Goal: Task Accomplishment & Management: Manage account settings

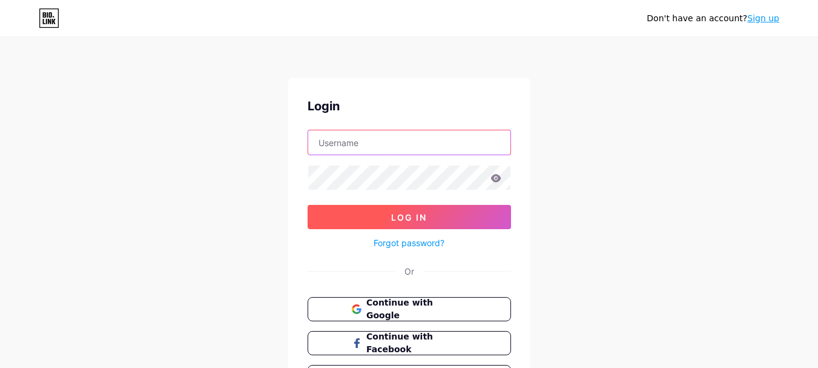
type input "[EMAIL_ADDRESS][DOMAIN_NAME]"
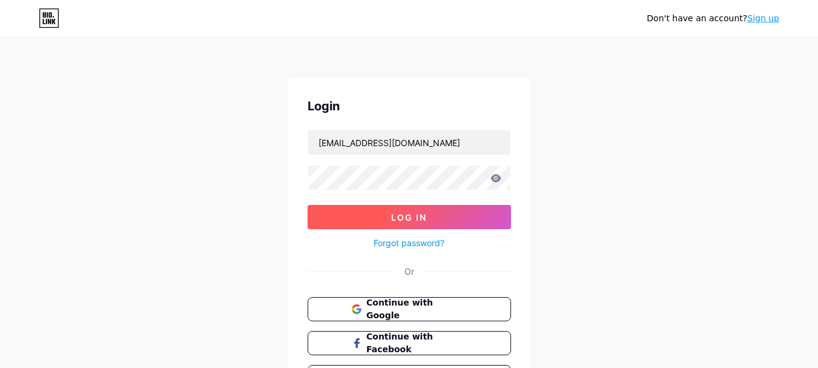
click at [411, 212] on span "Log In" at bounding box center [409, 217] width 36 height 10
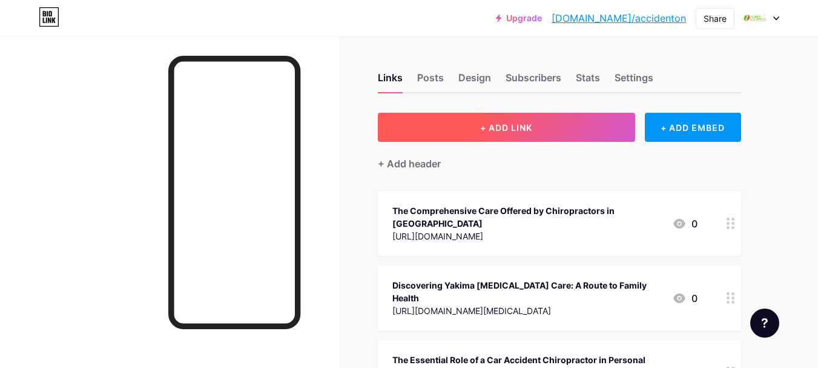
click at [496, 124] on span "+ ADD LINK" at bounding box center [506, 127] width 52 height 10
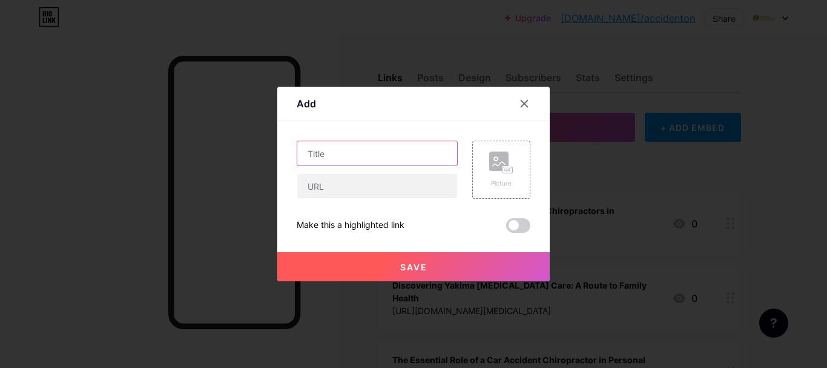
click at [349, 145] on input "text" at bounding box center [377, 153] width 160 height 24
paste input "How a Chiropractor in Selah Can Help You Heal After a Car Accident"
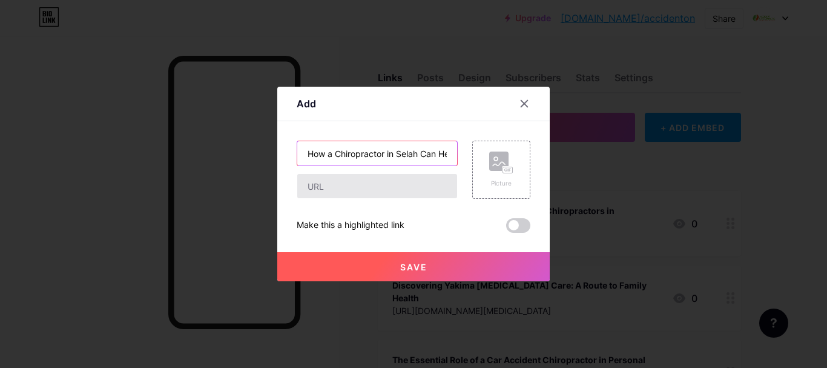
scroll to position [0, 133]
type input "How a Chiropractor in Selah Can Help You Heal After a Car Accident"
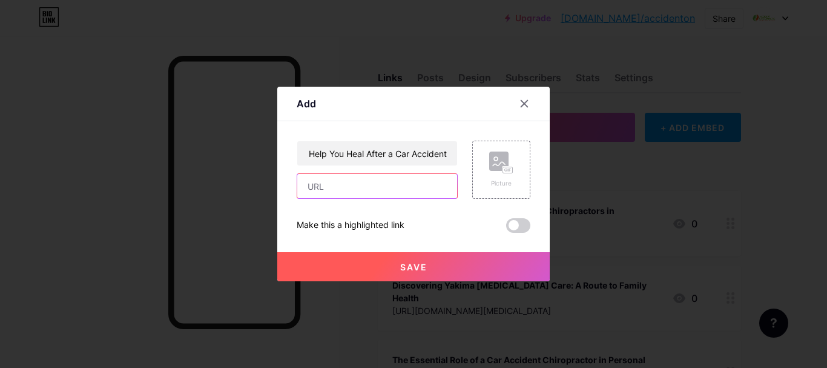
scroll to position [0, 0]
click at [366, 183] on input "text" at bounding box center [377, 186] width 160 height 24
paste input "[URL][DOMAIN_NAME]"
type input "[URL][DOMAIN_NAME]"
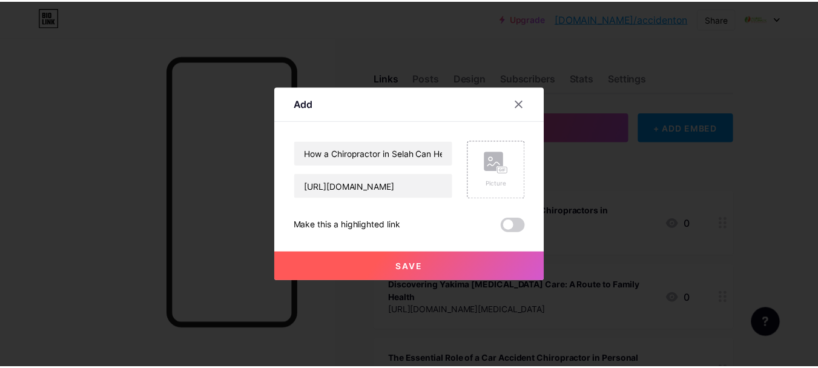
scroll to position [0, 0]
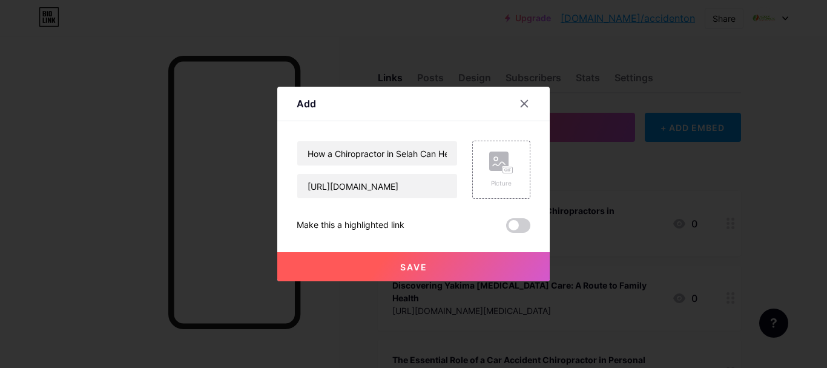
click at [517, 226] on span at bounding box center [518, 225] width 24 height 15
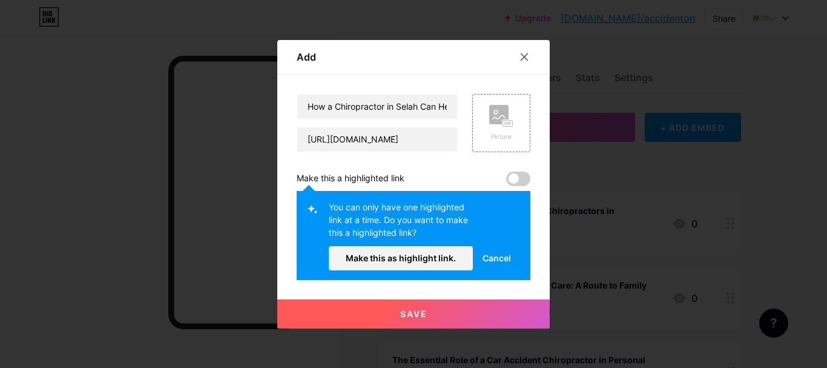
click at [438, 252] on span "Make this as highlight link." at bounding box center [401, 257] width 110 height 10
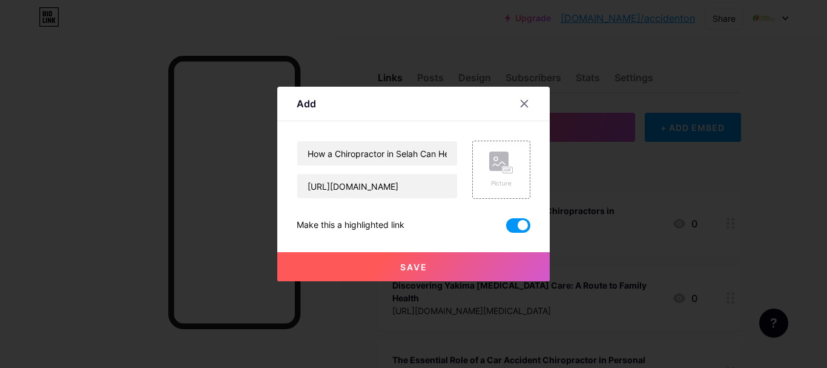
click at [417, 265] on span "Save" at bounding box center [413, 267] width 27 height 10
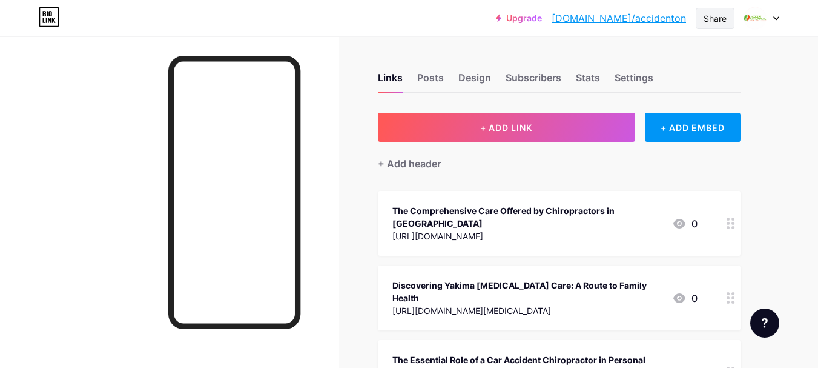
click at [716, 19] on div "Share" at bounding box center [715, 18] width 23 height 13
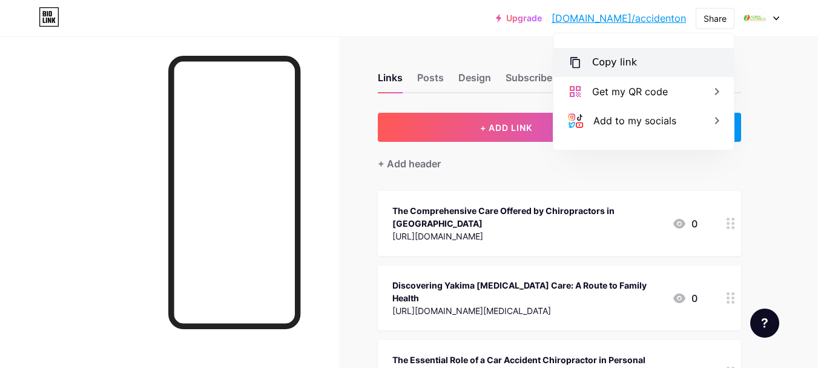
click at [612, 62] on div "Copy link" at bounding box center [614, 62] width 45 height 15
